Goal: Answer question/provide support

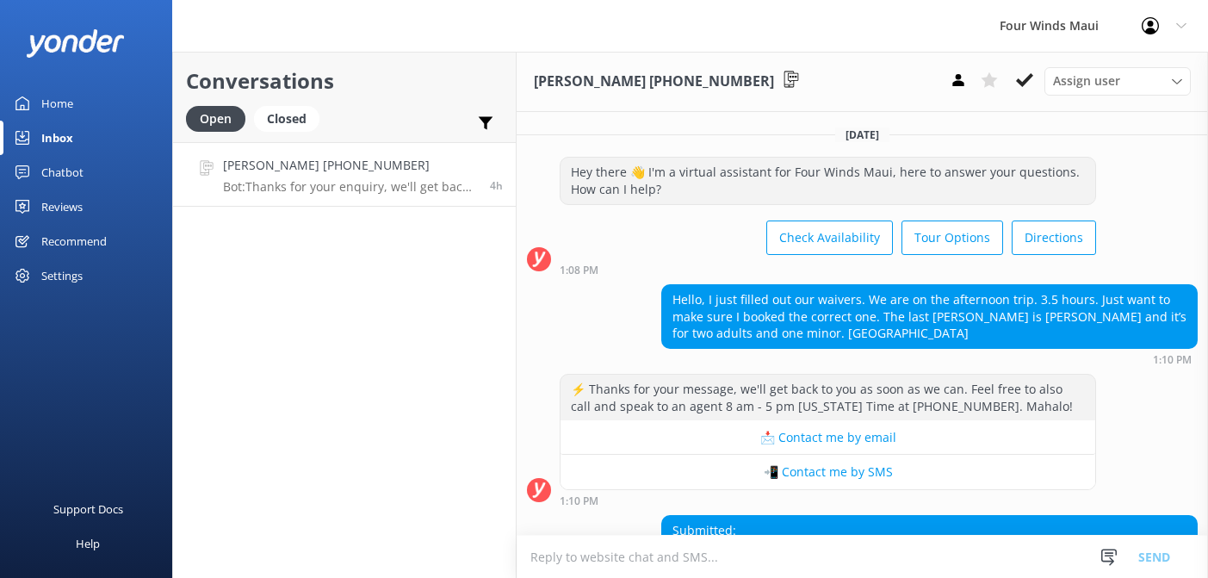
scroll to position [158, 0]
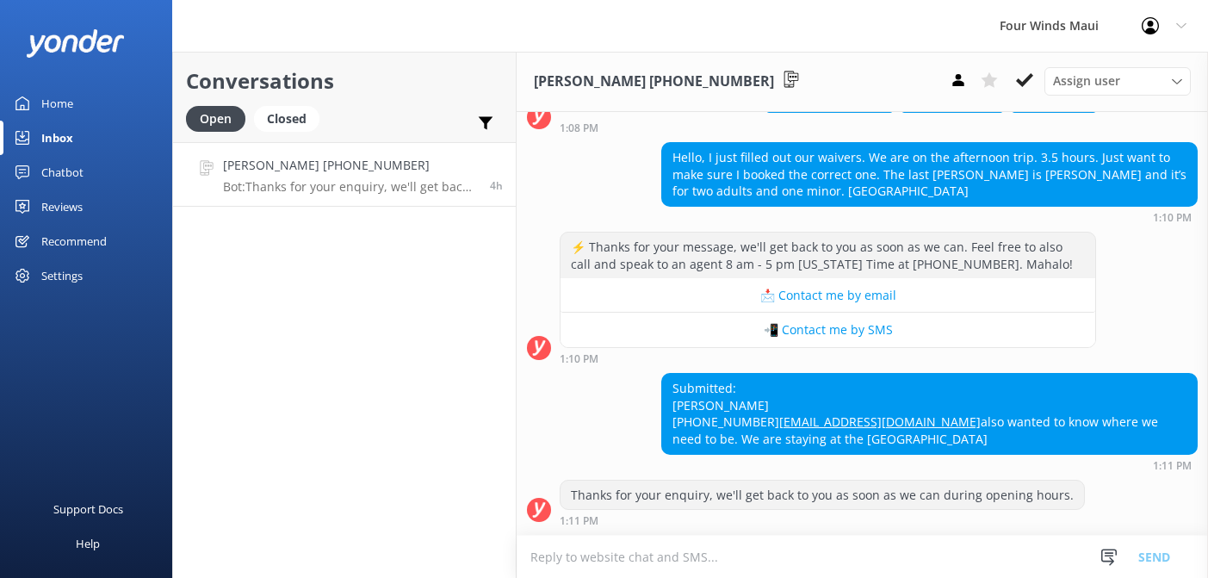
click at [318, 164] on h4 "[PERSON_NAME] [PHONE_NUMBER]" at bounding box center [350, 165] width 254 height 19
click at [1027, 77] on icon at bounding box center [1024, 79] width 17 height 17
